Goal: Manage account settings

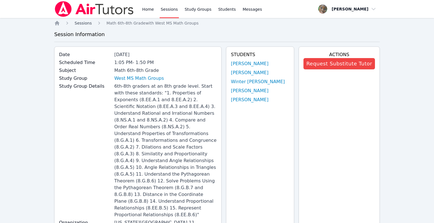
click at [88, 23] on span "Sessions" at bounding box center [83, 23] width 17 height 5
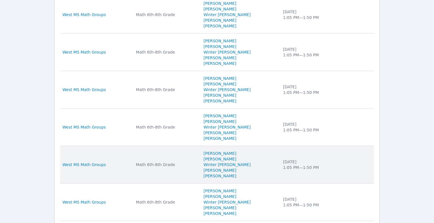
scroll to position [337, 0]
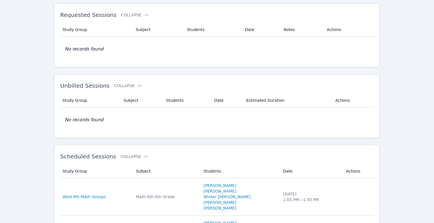
scroll to position [0, 0]
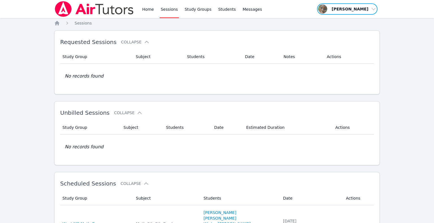
click at [353, 6] on span "button" at bounding box center [347, 9] width 62 height 12
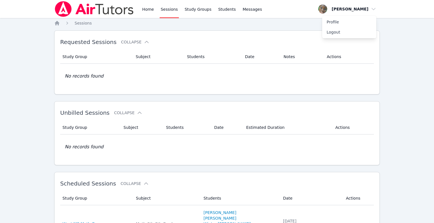
click at [282, 22] on nav "Home Sessions" at bounding box center [216, 23] width 325 height 6
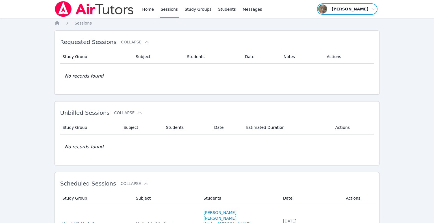
click at [373, 10] on span "button" at bounding box center [347, 9] width 62 height 12
click at [335, 22] on link "Profile" at bounding box center [349, 22] width 54 height 10
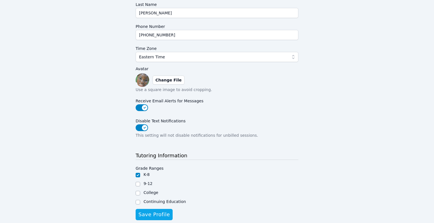
scroll to position [104, 0]
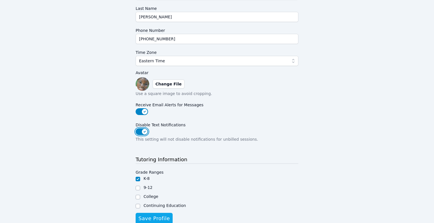
click at [144, 130] on button "Disable Text Notifications" at bounding box center [142, 131] width 12 height 7
click at [140, 130] on button "Disable Text Notifications" at bounding box center [142, 131] width 12 height 7
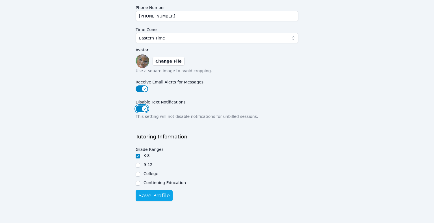
scroll to position [0, 0]
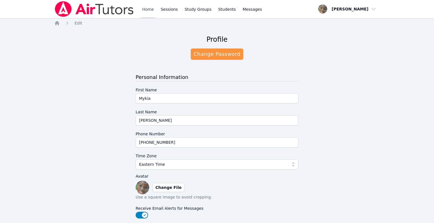
click at [150, 8] on link "Home" at bounding box center [148, 9] width 14 height 18
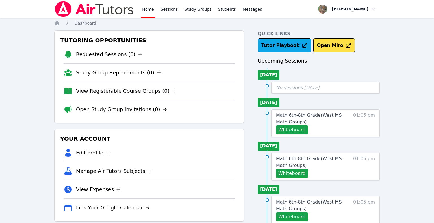
click at [295, 116] on span "Math 6th-8th Grade ( [GEOGRAPHIC_DATA] Math Groups )" at bounding box center [309, 119] width 66 height 12
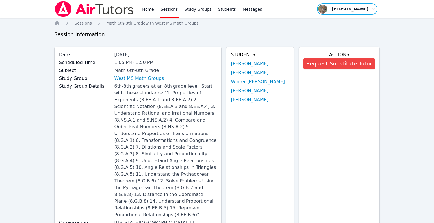
click at [374, 9] on span "button" at bounding box center [347, 9] width 62 height 12
